Goal: Information Seeking & Learning: Learn about a topic

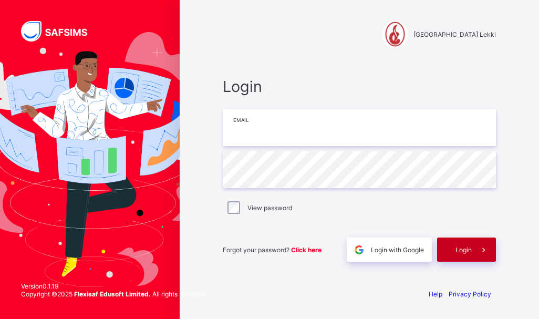
type input "**********"
click at [466, 256] on div "Login" at bounding box center [466, 249] width 59 height 24
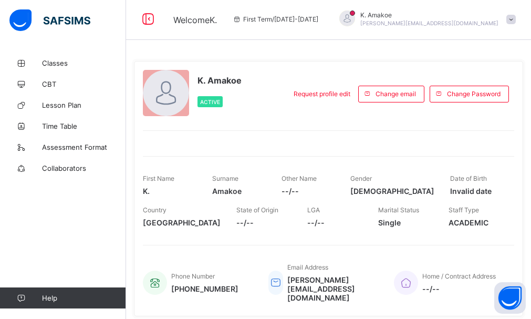
scroll to position [3, 0]
click at [55, 62] on span "Classes" at bounding box center [84, 63] width 84 height 8
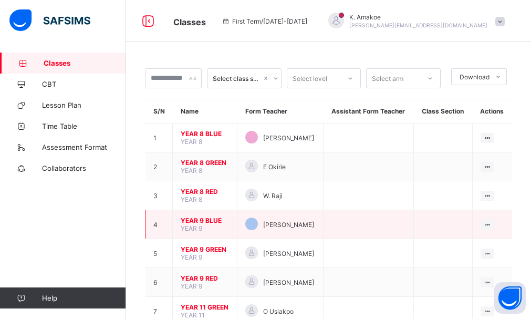
click at [211, 221] on span "YEAR 9 BLUE" at bounding box center [205, 220] width 48 height 8
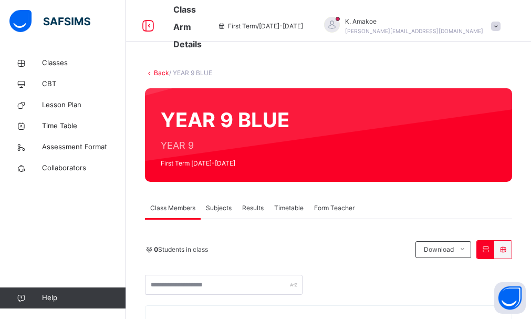
click at [224, 216] on div "Subjects" at bounding box center [219, 208] width 36 height 21
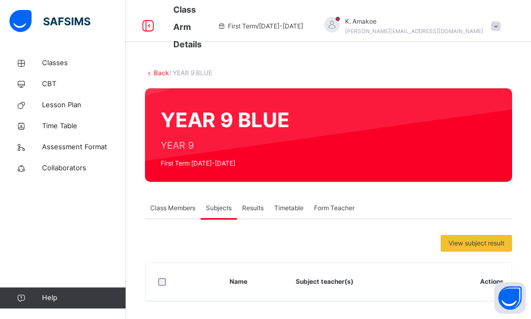
click at [180, 209] on span "Class Members" at bounding box center [172, 207] width 45 height 9
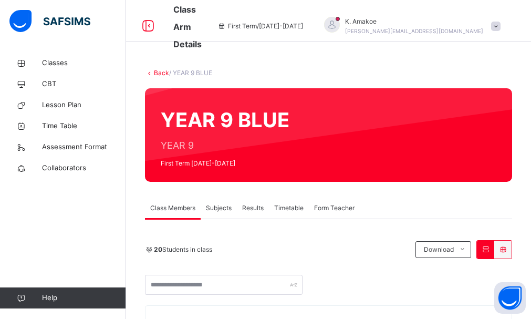
click at [223, 212] on span "Subjects" at bounding box center [219, 207] width 26 height 9
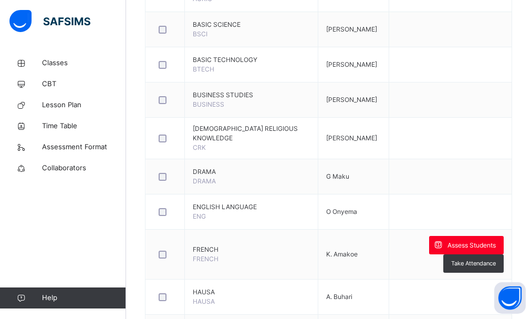
scroll to position [330, 0]
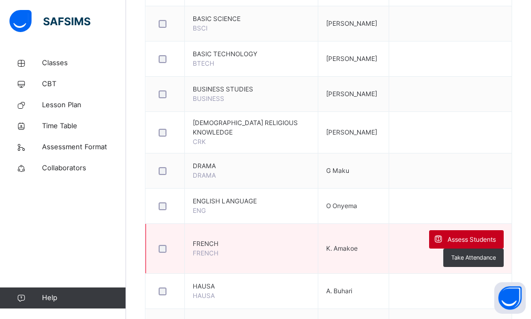
click at [443, 246] on span at bounding box center [438, 239] width 18 height 18
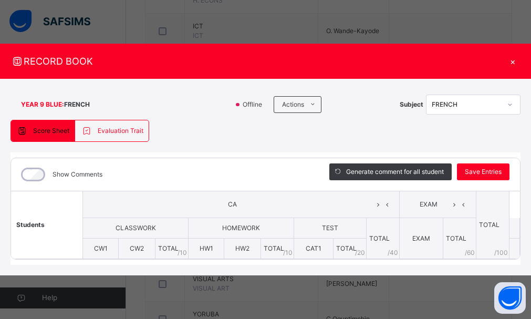
scroll to position [740, 0]
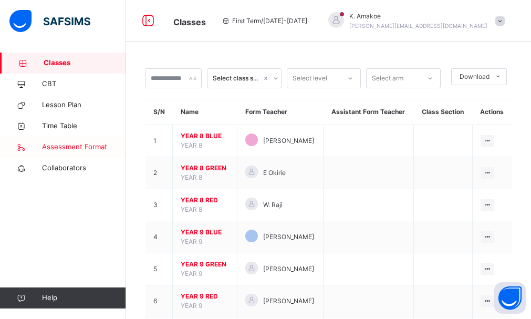
click at [105, 149] on span "Assessment Format" at bounding box center [84, 147] width 84 height 11
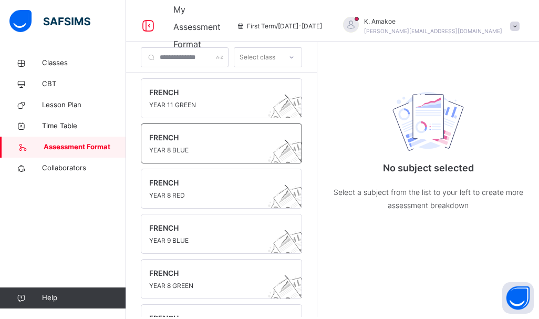
click at [255, 160] on div "FRENCH YEAR 8 BLUE" at bounding box center [221, 143] width 161 height 40
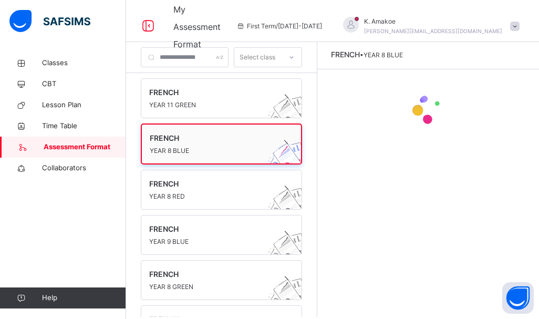
click at [252, 150] on span "YEAR 8 BLUE" at bounding box center [211, 150] width 123 height 9
